Goal: Find specific page/section: Find specific page/section

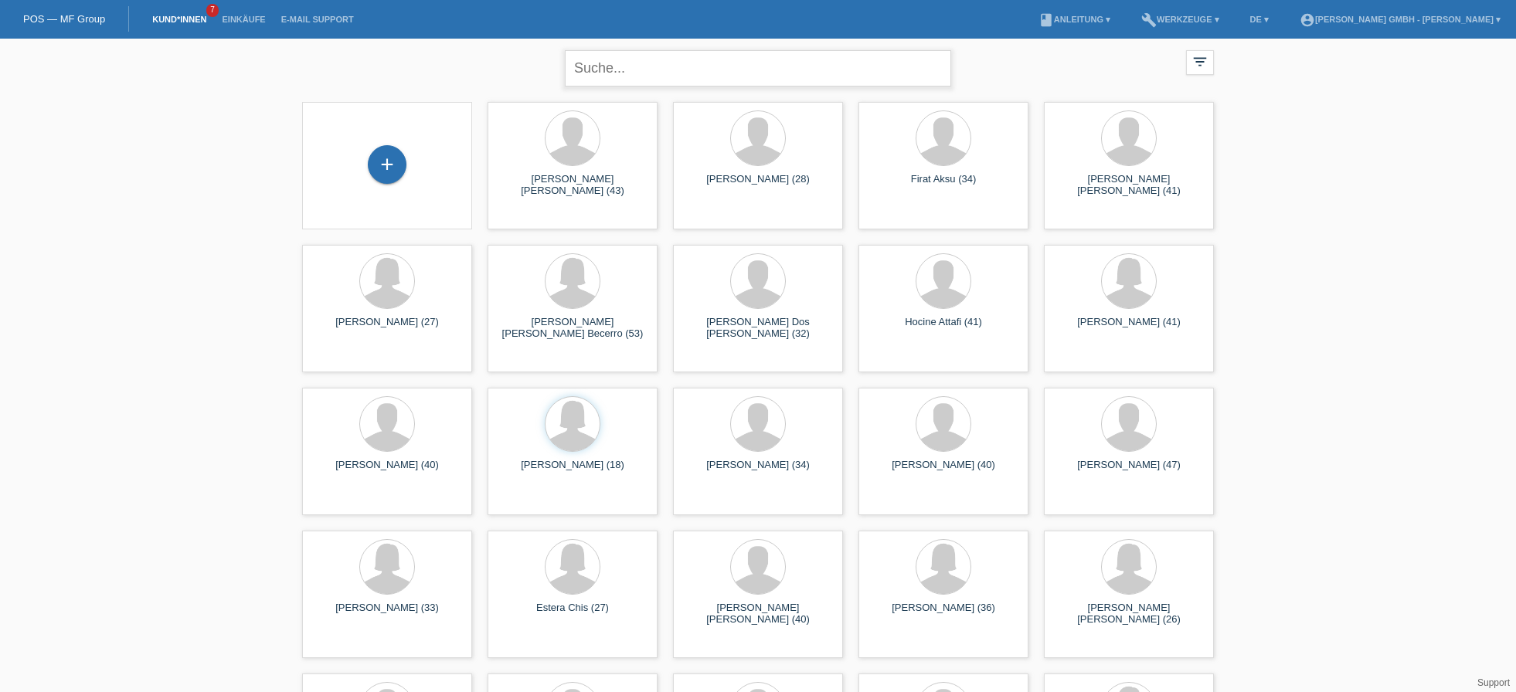
click at [615, 75] on input "text" at bounding box center [758, 68] width 386 height 36
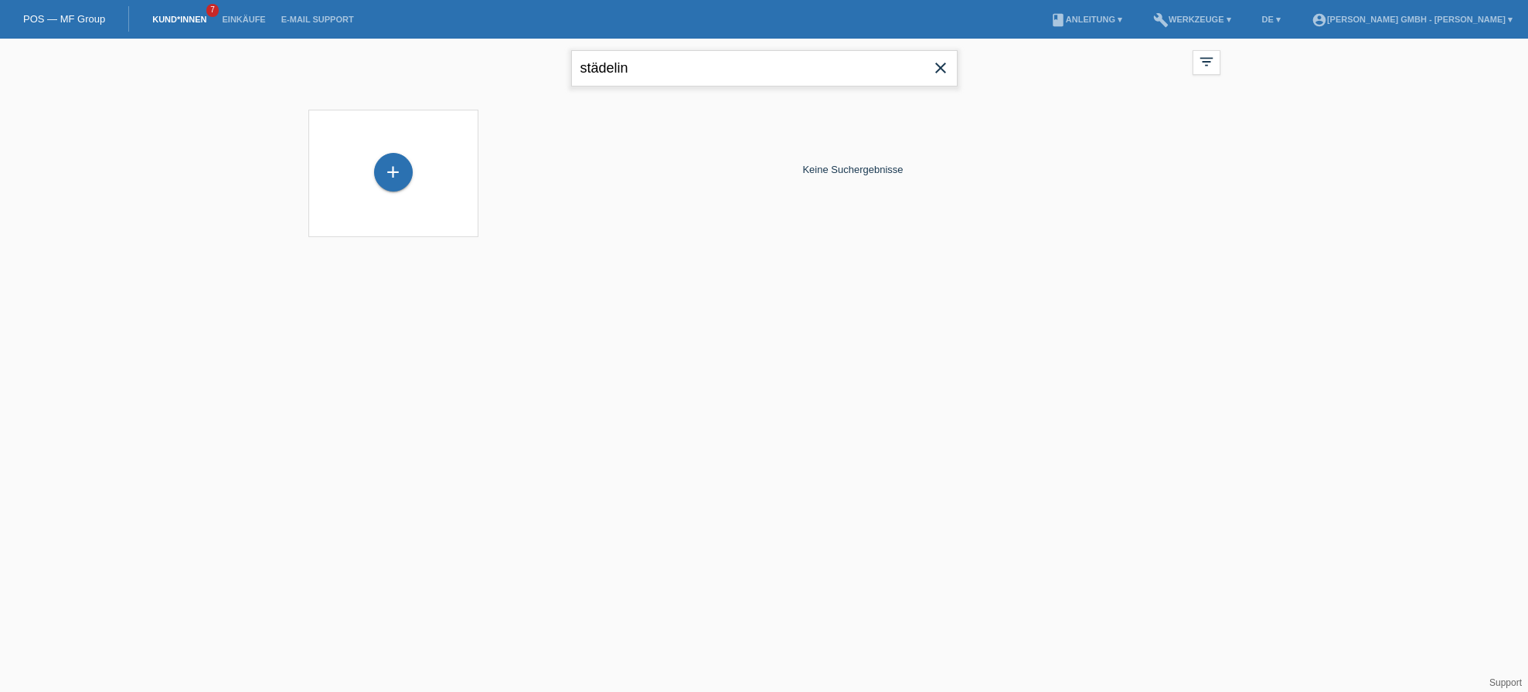
click at [601, 65] on input "städelin" at bounding box center [764, 68] width 386 height 36
type input "staedelin"
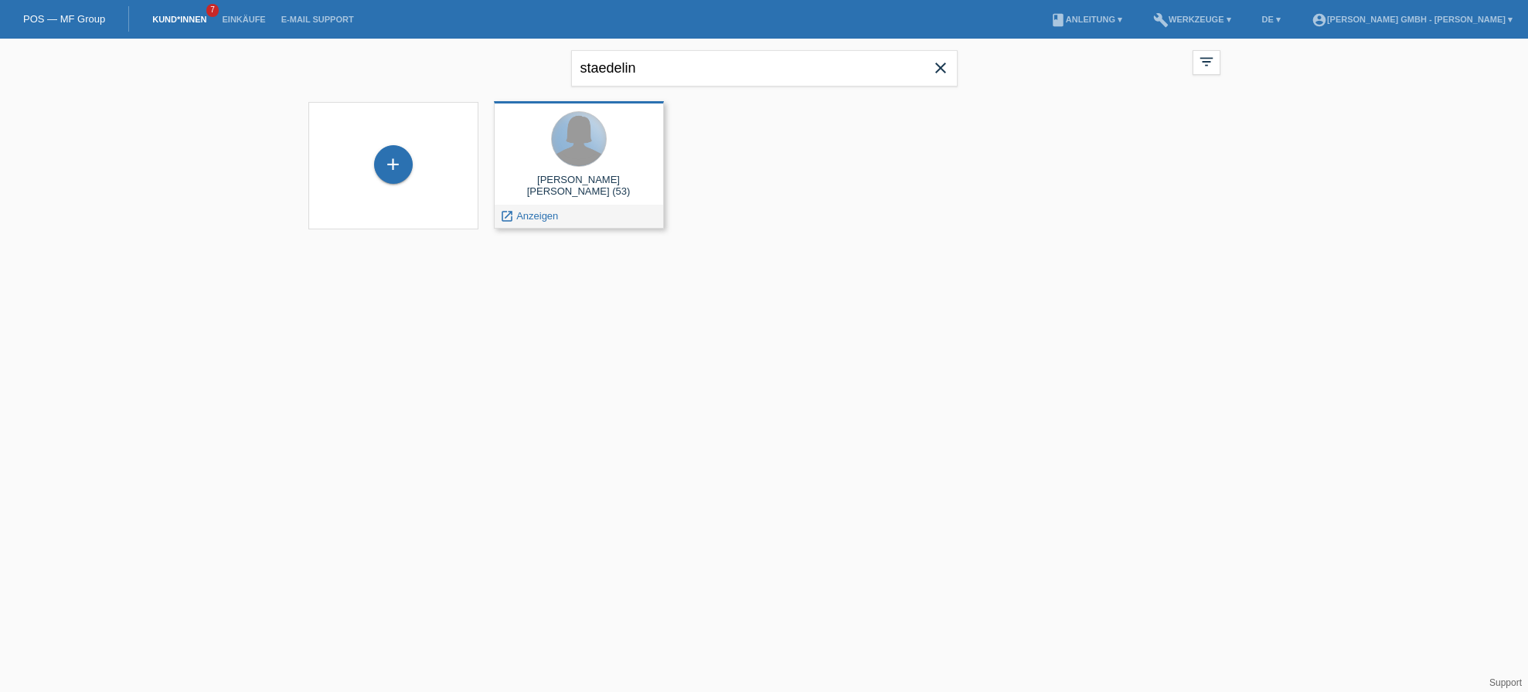
click at [576, 153] on div at bounding box center [579, 139] width 54 height 54
click at [535, 217] on span "Anzeigen" at bounding box center [537, 216] width 42 height 12
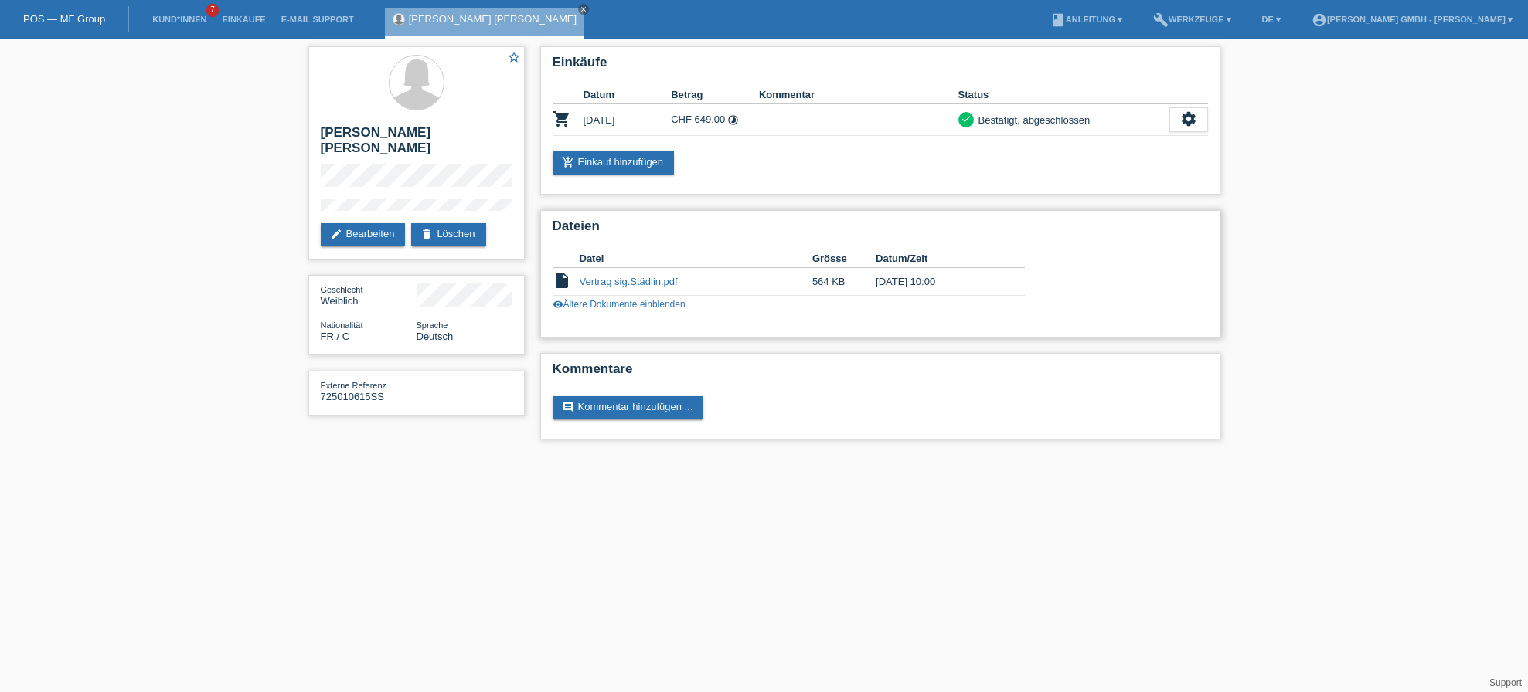
click at [617, 303] on link "visibility Ältere Dokumente einblenden" at bounding box center [618, 304] width 133 height 11
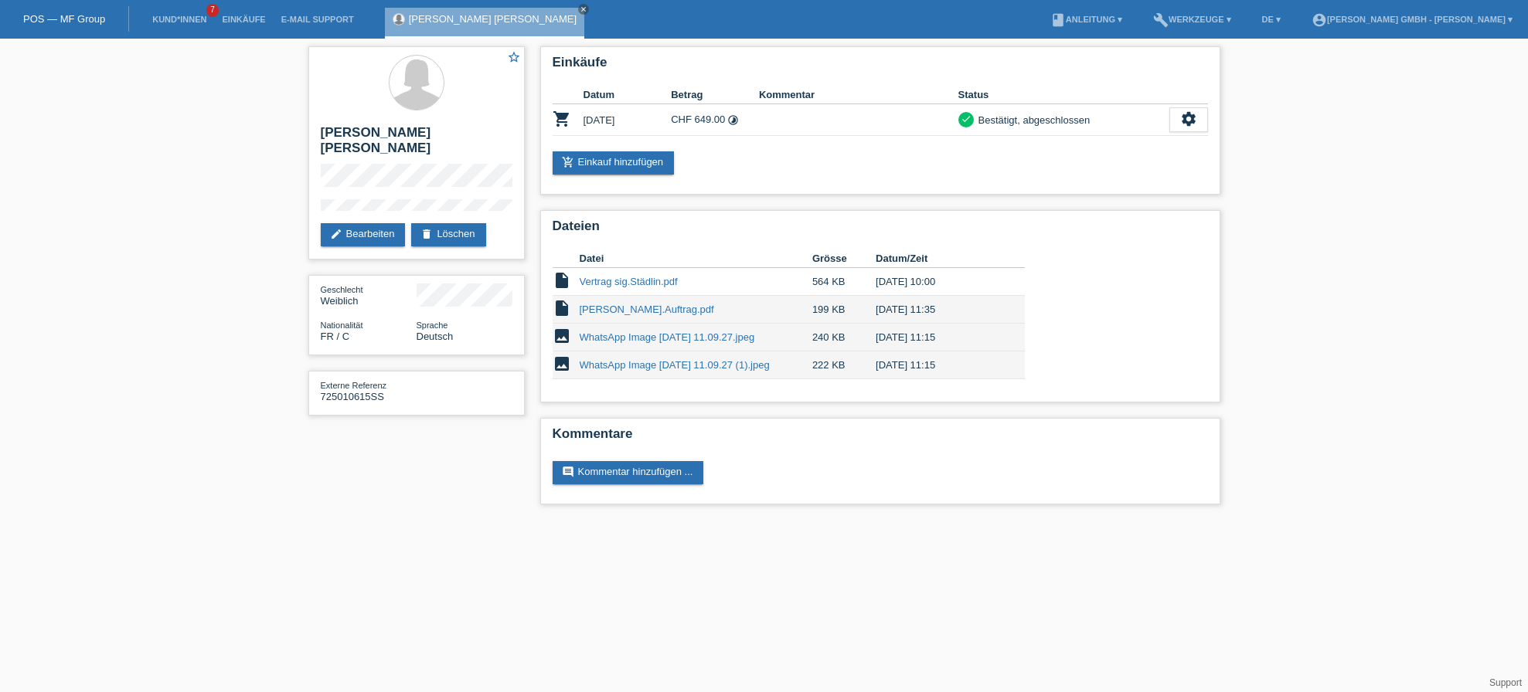
drag, startPoint x: 97, startPoint y: 206, endPoint x: 2, endPoint y: 237, distance: 100.9
click at [88, 212] on div "star_border [PERSON_NAME] [PERSON_NAME] edit Bearbeiten delete Löschen Geschlec…" at bounding box center [764, 279] width 1528 height 481
click at [296, 493] on div "star_border [PERSON_NAME] [PERSON_NAME] edit Bearbeiten delete Löschen Geschlec…" at bounding box center [764, 279] width 1528 height 481
click at [1293, 288] on div "star_border [PERSON_NAME] [PERSON_NAME] edit Bearbeiten delete Löschen Geschlec…" at bounding box center [764, 279] width 1528 height 481
click at [1371, 125] on div "star_border [PERSON_NAME] [PERSON_NAME] edit Bearbeiten delete Löschen Geschlec…" at bounding box center [764, 279] width 1528 height 481
